Goal: Understand process/instructions: Learn how to perform a task or action

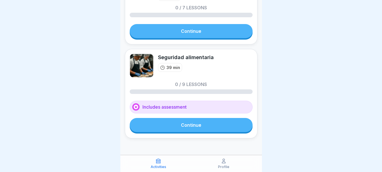
drag, startPoint x: 209, startPoint y: 88, endPoint x: 307, endPoint y: 104, distance: 98.9
click at [307, 104] on div at bounding box center [191, 86] width 382 height 172
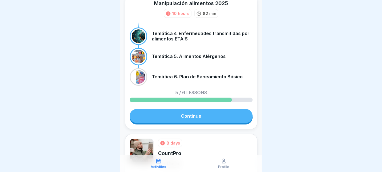
scroll to position [25, 0]
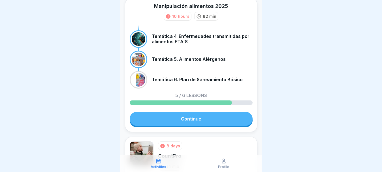
click at [176, 124] on link "Continue" at bounding box center [191, 119] width 123 height 14
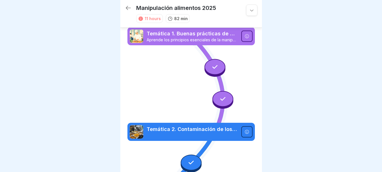
click at [212, 63] on icon at bounding box center [214, 66] width 7 height 7
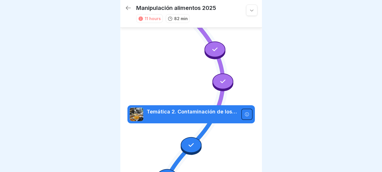
scroll to position [18, 0]
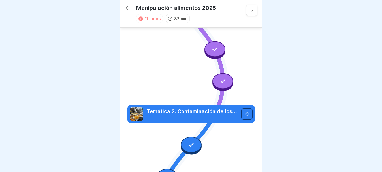
click at [214, 46] on icon at bounding box center [214, 49] width 7 height 7
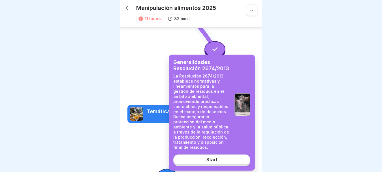
click at [214, 163] on link "Start" at bounding box center [211, 159] width 77 height 10
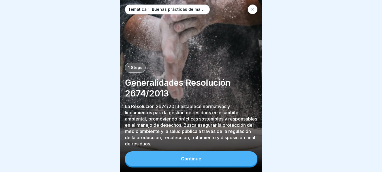
click at [214, 163] on button "Continue" at bounding box center [191, 158] width 132 height 15
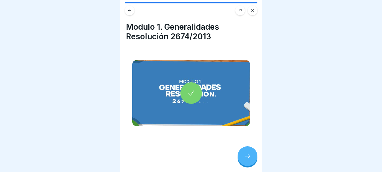
click at [189, 89] on icon at bounding box center [191, 93] width 8 height 8
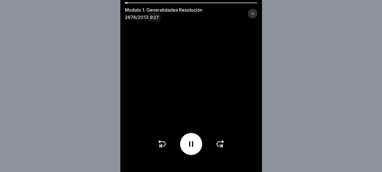
click at [194, 144] on icon at bounding box center [190, 143] width 9 height 9
